Goal: Browse casually

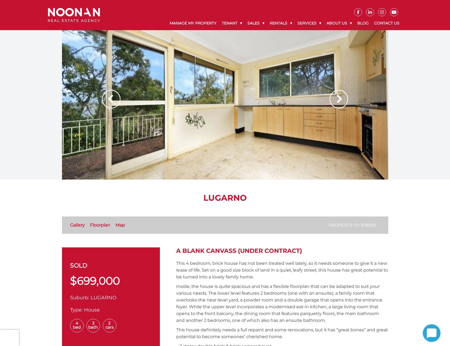
drag, startPoint x: 356, startPoint y: 120, endPoint x: 351, endPoint y: 123, distance: 6.0
click at [357, 120] on div at bounding box center [225, 104] width 326 height 149
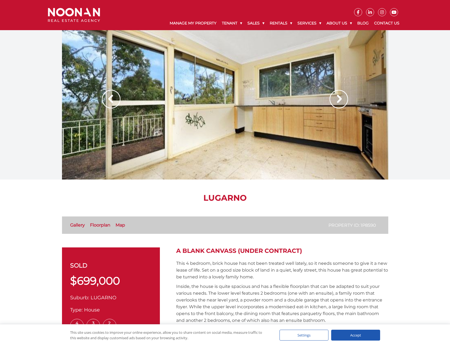
click at [258, 131] on div at bounding box center [225, 104] width 326 height 149
click at [352, 114] on div at bounding box center [225, 104] width 326 height 149
click at [342, 102] on img at bounding box center [338, 99] width 18 height 18
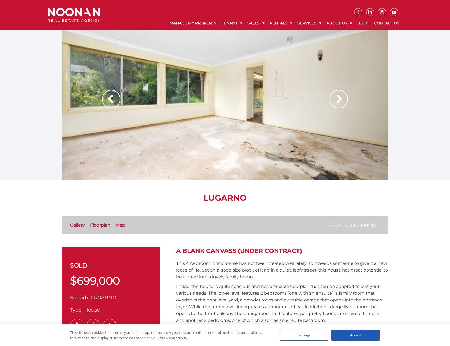
click at [341, 100] on img at bounding box center [338, 99] width 18 height 18
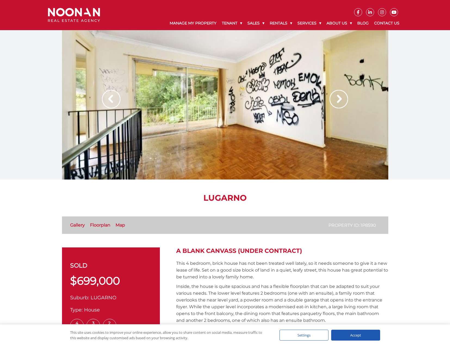
click at [341, 100] on img at bounding box center [338, 99] width 18 height 18
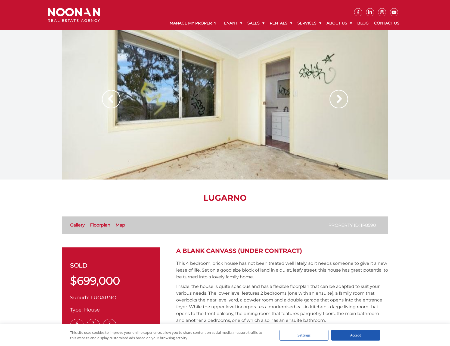
click at [341, 100] on img at bounding box center [338, 99] width 18 height 18
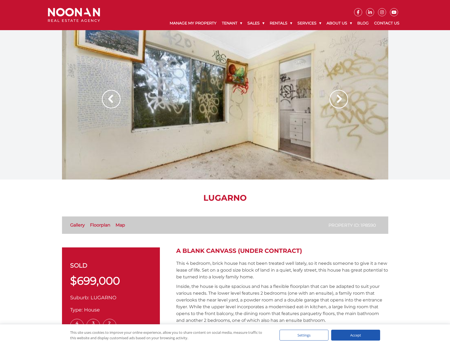
click at [341, 100] on img at bounding box center [338, 99] width 18 height 18
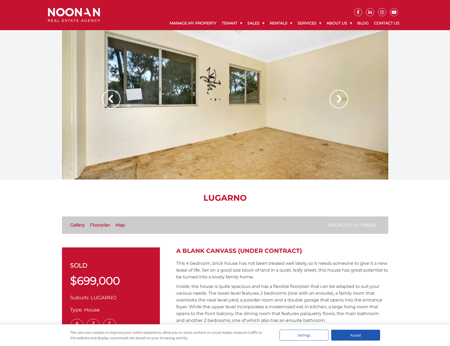
click at [341, 100] on img at bounding box center [338, 99] width 18 height 18
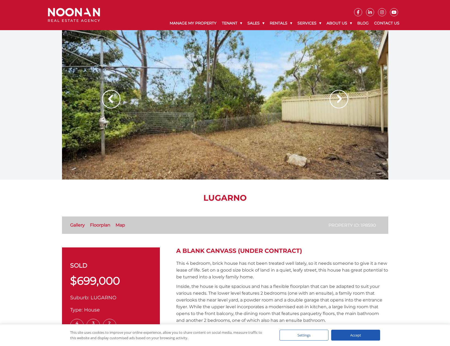
click at [341, 100] on img at bounding box center [338, 99] width 18 height 18
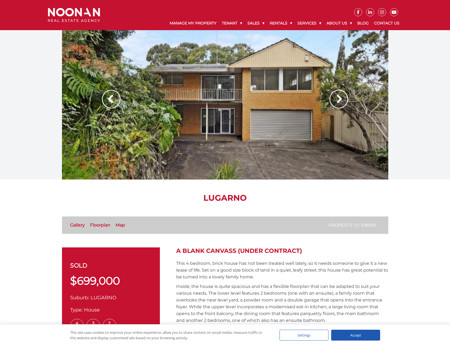
click at [341, 100] on img at bounding box center [338, 99] width 18 height 18
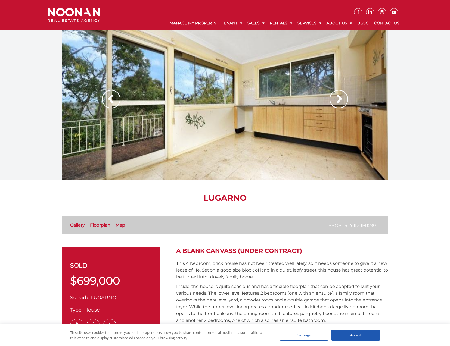
click at [341, 100] on img at bounding box center [338, 99] width 18 height 18
